Goal: Task Accomplishment & Management: Use online tool/utility

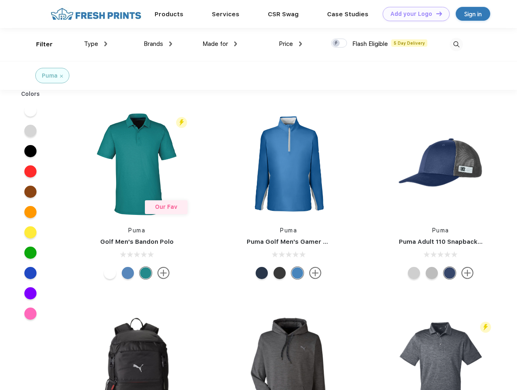
click at [413, 14] on link "Add your Logo Design Tool" at bounding box center [416, 14] width 67 height 14
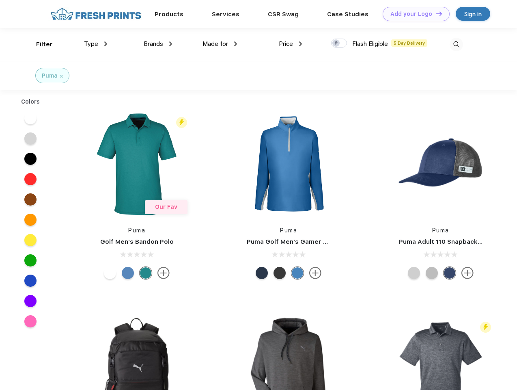
click at [0, 0] on div "Design Tool" at bounding box center [0, 0] width 0 height 0
click at [436, 13] on link "Add your Logo Design Tool" at bounding box center [416, 14] width 67 height 14
click at [39, 44] on div "Filter" at bounding box center [44, 44] width 17 height 9
click at [96, 44] on span "Type" at bounding box center [91, 43] width 14 height 7
click at [158, 44] on span "Brands" at bounding box center [153, 43] width 19 height 7
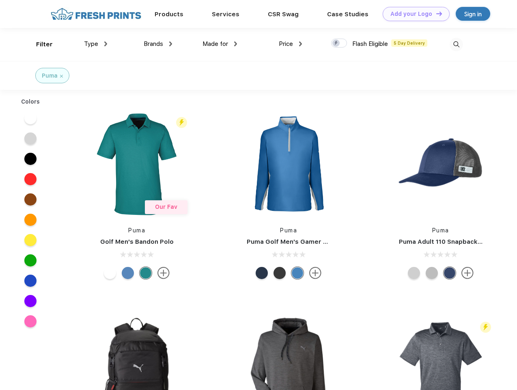
click at [220, 44] on span "Made for" at bounding box center [216, 43] width 26 height 7
click at [291, 44] on span "Price" at bounding box center [286, 43] width 14 height 7
click at [339, 43] on div at bounding box center [339, 43] width 16 height 9
click at [337, 43] on input "checkbox" at bounding box center [333, 40] width 5 height 5
click at [456, 44] on img at bounding box center [456, 44] width 13 height 13
